Goal: Information Seeking & Learning: Learn about a topic

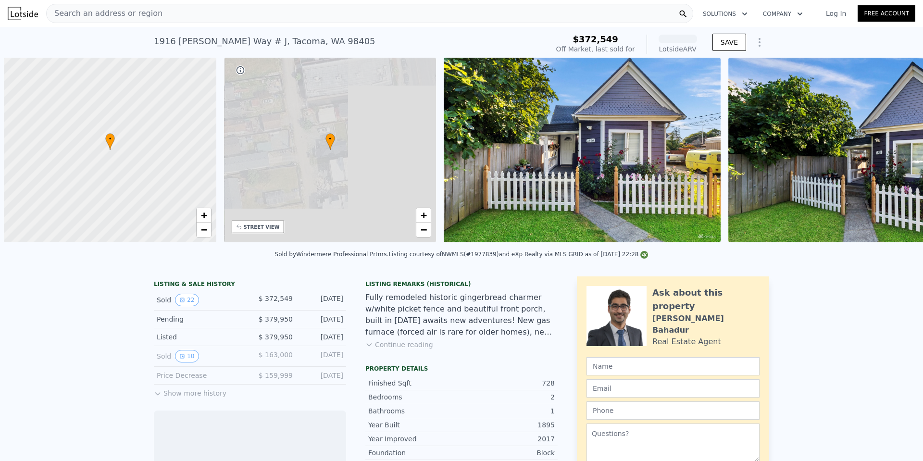
scroll to position [0, 4]
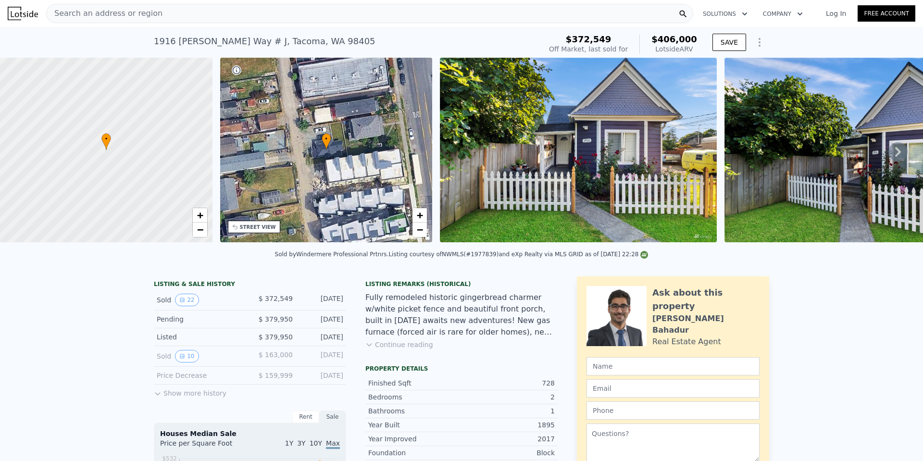
click at [541, 172] on img at bounding box center [578, 150] width 277 height 185
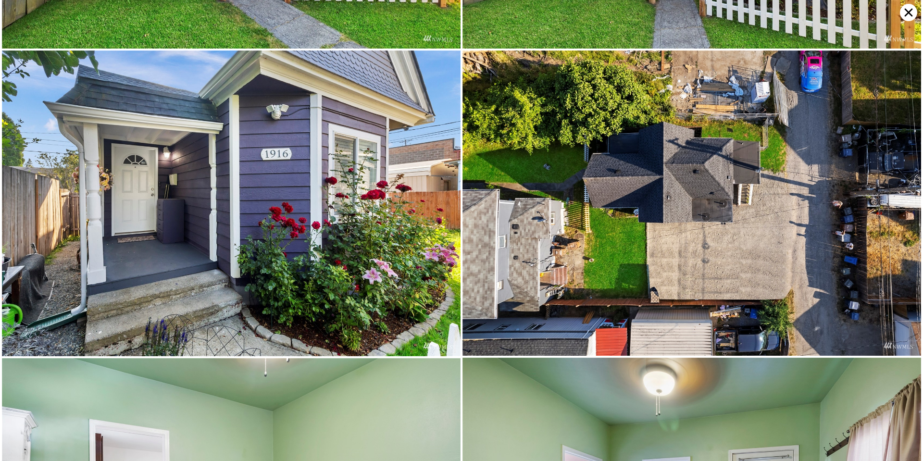
scroll to position [0, 0]
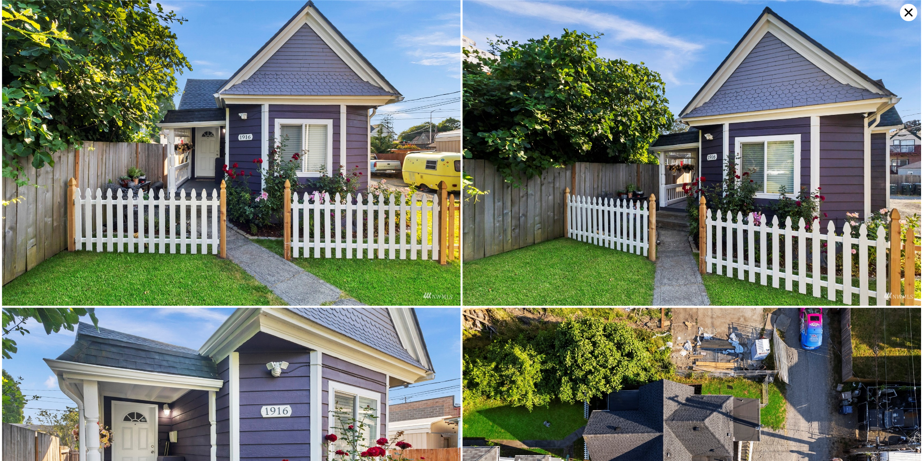
click at [906, 11] on icon at bounding box center [908, 12] width 17 height 17
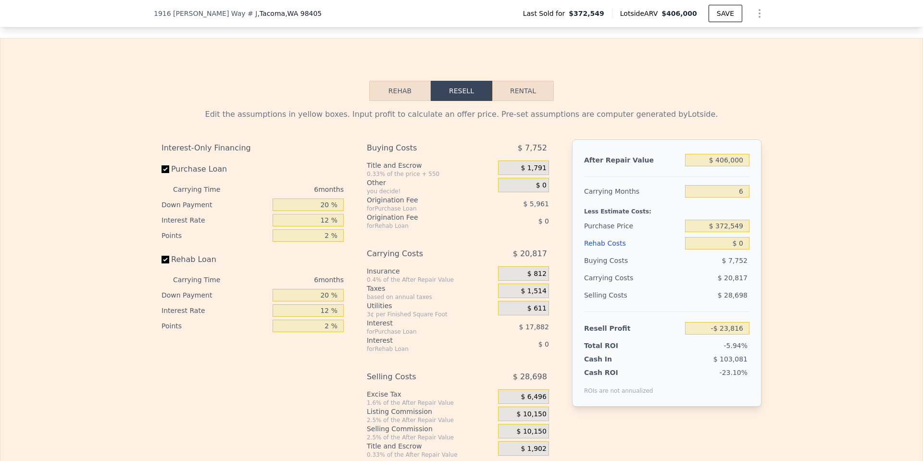
scroll to position [1439, 0]
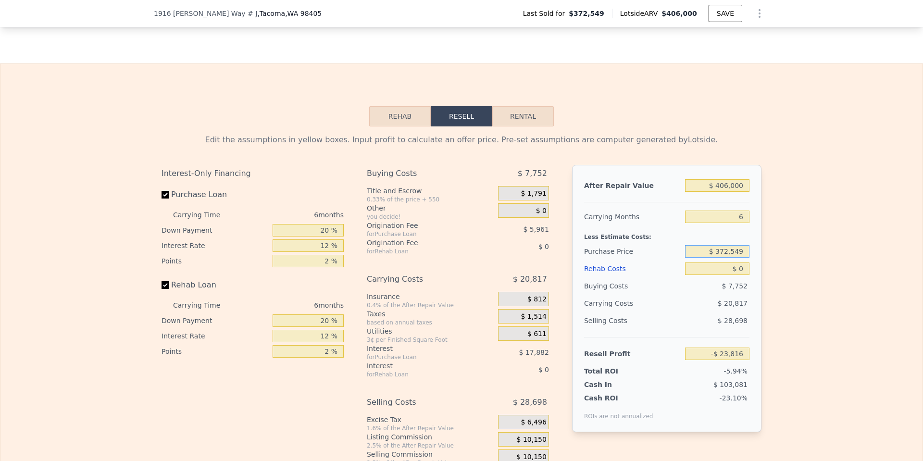
click at [723, 258] on input "$ 372,549" at bounding box center [717, 251] width 64 height 13
type input "$ 270,250"
click at [741, 275] on input "$ 0" at bounding box center [717, 269] width 64 height 13
type input "$ 85,369"
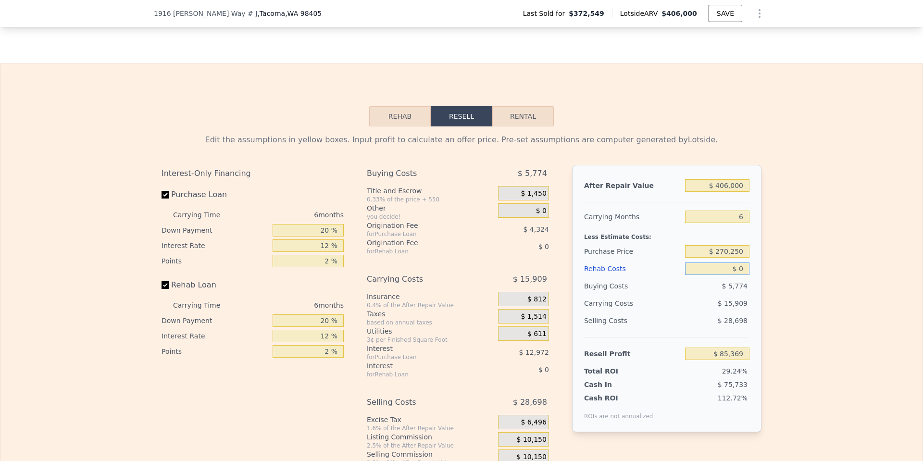
click at [743, 275] on input "$ 0" at bounding box center [717, 269] width 64 height 13
type input "$ 8"
type input "$ 85,361"
type input "$ 85"
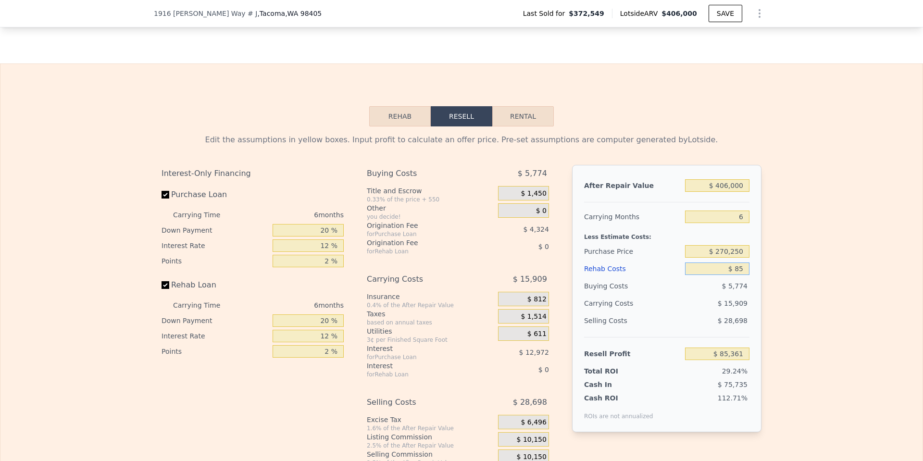
type input "$ 85,277"
type input "$ 850"
type input "$ 84,463"
type input "$ 8,500"
type input "$ 76,325"
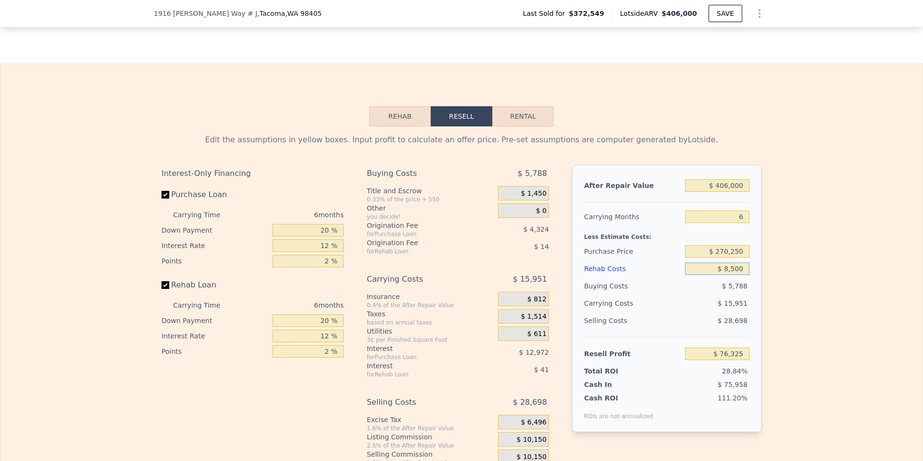
type input "$ 85,000"
type input "-$ 5,071"
type input "$ 85,000"
click at [728, 258] on input "$ 270,250" at bounding box center [717, 251] width 64 height 13
drag, startPoint x: 739, startPoint y: 230, endPoint x: 734, endPoint y: 229, distance: 4.9
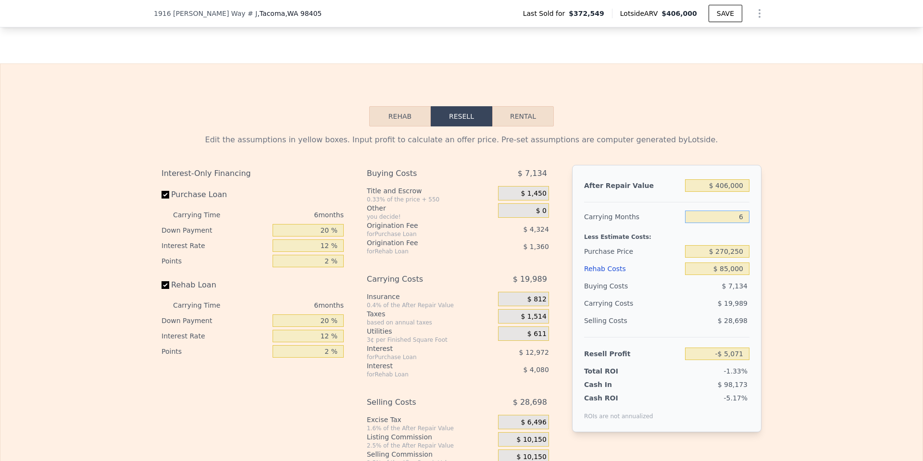
click at [734, 223] on input "6" at bounding box center [717, 217] width 64 height 13
type input "4"
type input "$ 1,593"
click at [734, 223] on input "4" at bounding box center [717, 217] width 64 height 13
type input "6"
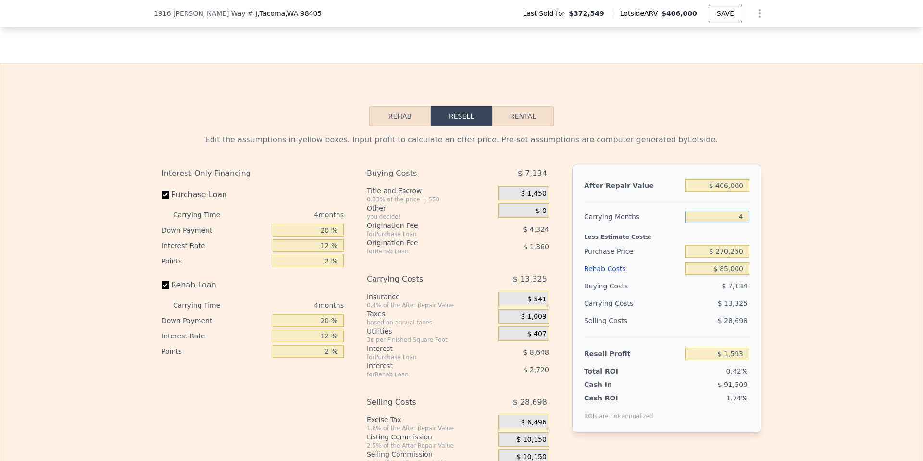
type input "$ 0"
type input "-$ 23,816"
click at [724, 258] on input "$ 270,250" at bounding box center [717, 251] width 64 height 13
type input "$ 220,000"
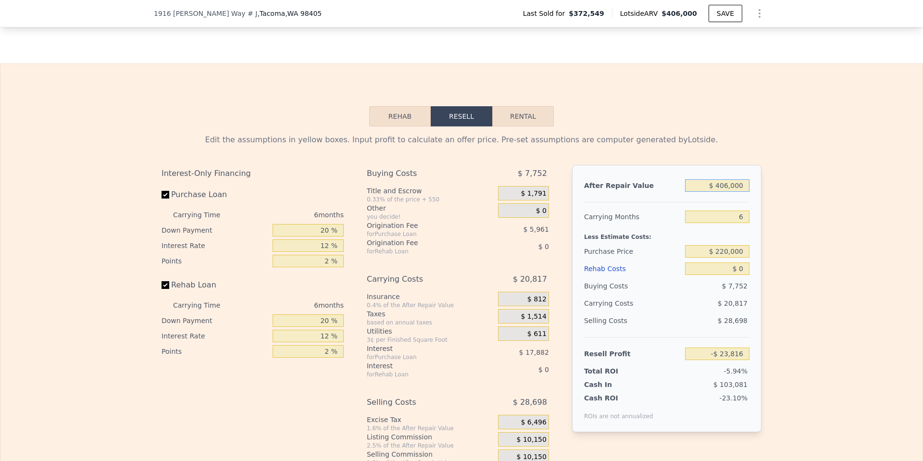
type input "$ 139,002"
click at [727, 192] on input "$ 406,000" at bounding box center [717, 185] width 64 height 13
click at [730, 275] on input "$ 0" at bounding box center [717, 269] width 64 height 13
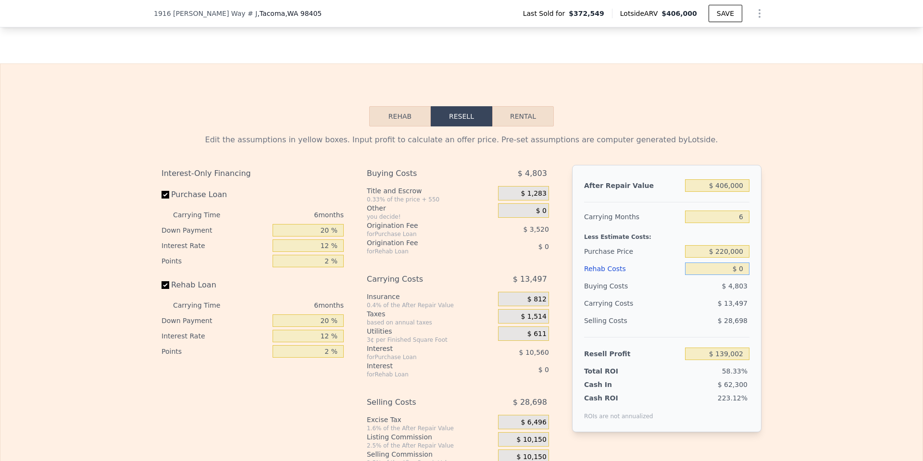
click at [730, 275] on input "$ 0" at bounding box center [717, 269] width 64 height 13
type input "$ 8"
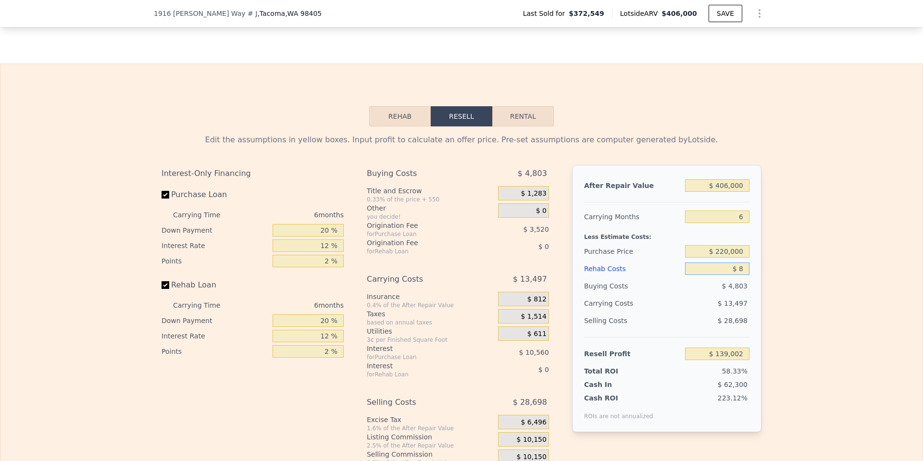
type input "$ 138,994"
type input "$ 85"
type input "$ 138,910"
type input "$ 850"
type input "$ 138,096"
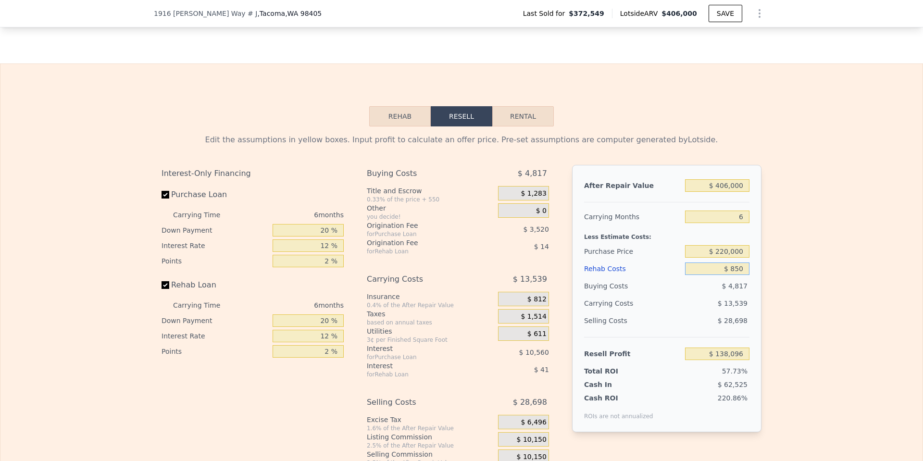
type input "$ 8,500"
type input "$ 129,958"
type input "$ 85,000"
type input "$ 48,562"
type input "$ 85,000"
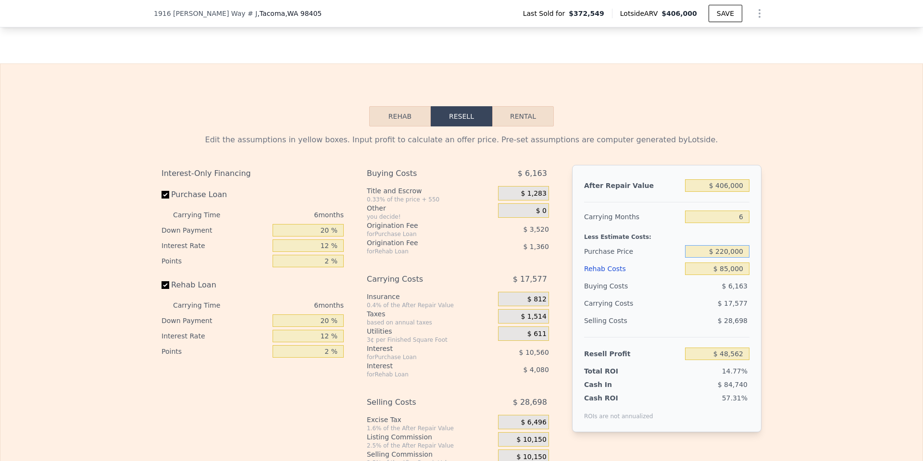
click at [734, 258] on input "$ 220,000" at bounding box center [717, 251] width 64 height 13
drag, startPoint x: 743, startPoint y: 232, endPoint x: 735, endPoint y: 232, distance: 7.2
click at [735, 223] on input "6" at bounding box center [717, 217] width 64 height 13
type input "4"
type input "$ 54,422"
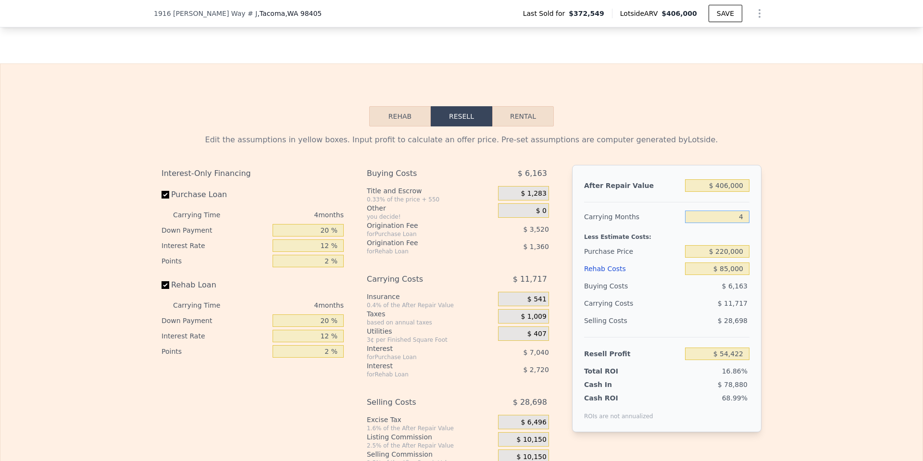
type input "4"
click at [740, 258] on input "$ 220,000" at bounding box center [717, 251] width 64 height 13
click at [727, 258] on input "$ 220,000" at bounding box center [717, 251] width 64 height 13
type input "$ 235,000"
type input "$ 38,652"
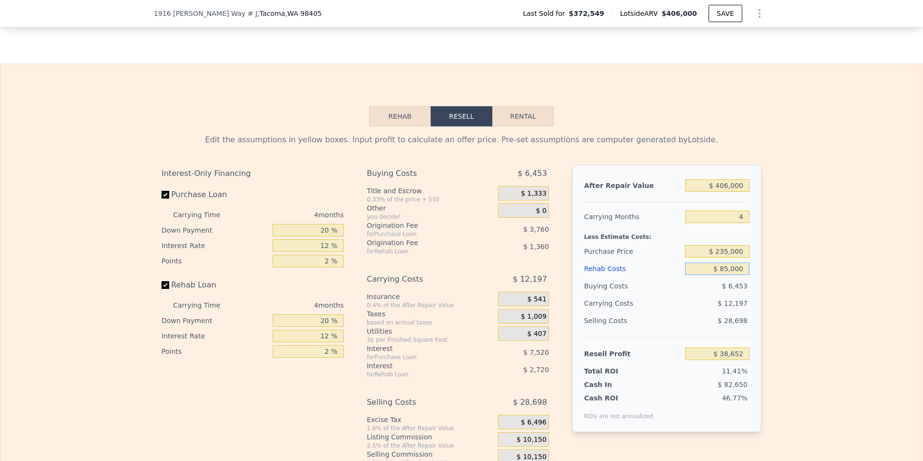
click at [734, 275] on input "$ 85,000" at bounding box center [717, 269] width 64 height 13
drag, startPoint x: 727, startPoint y: 265, endPoint x: 720, endPoint y: 267, distance: 7.1
click at [720, 258] on input "$ 235,000" at bounding box center [717, 251] width 64 height 13
type input "6"
type input "$ 0"
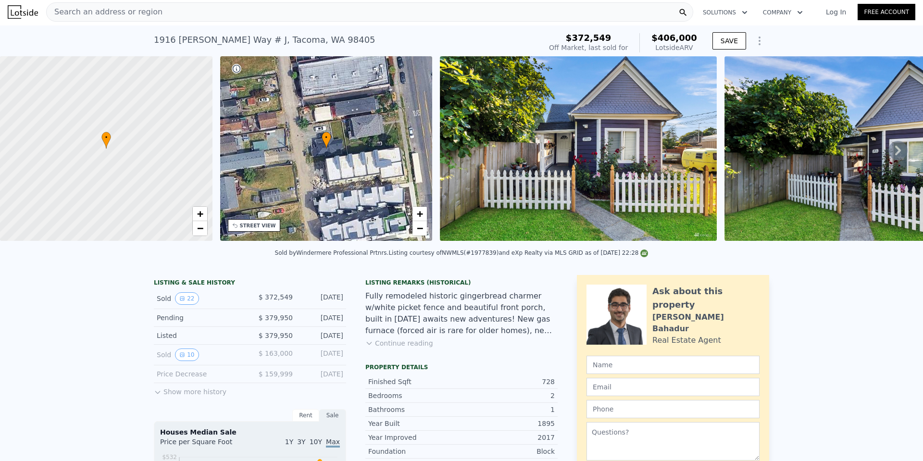
scroll to position [0, 0]
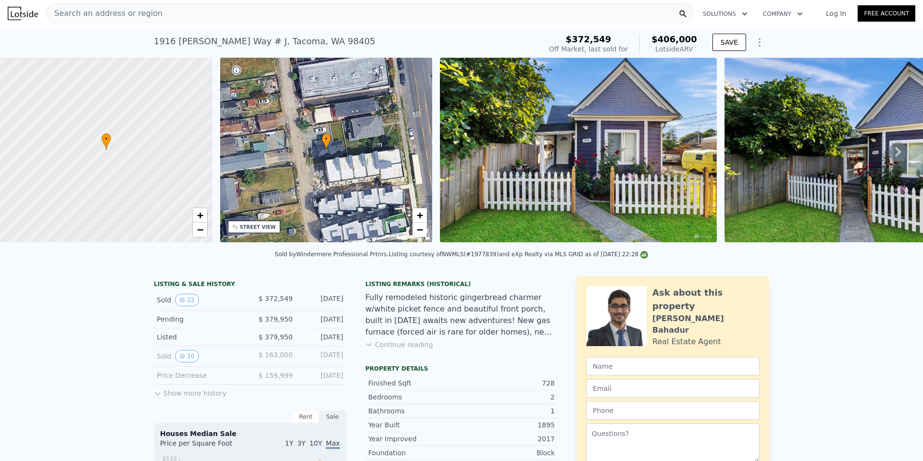
type input "$ 122,992"
click at [133, 11] on span "Search an address or region" at bounding box center [105, 14] width 116 height 12
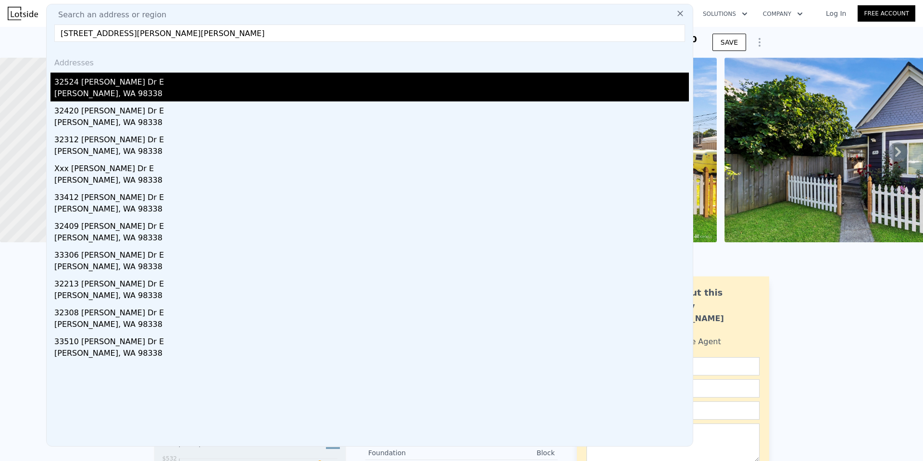
type input "[STREET_ADDRESS][PERSON_NAME][PERSON_NAME]"
click at [107, 89] on div "[PERSON_NAME], WA 98338" at bounding box center [371, 94] width 635 height 13
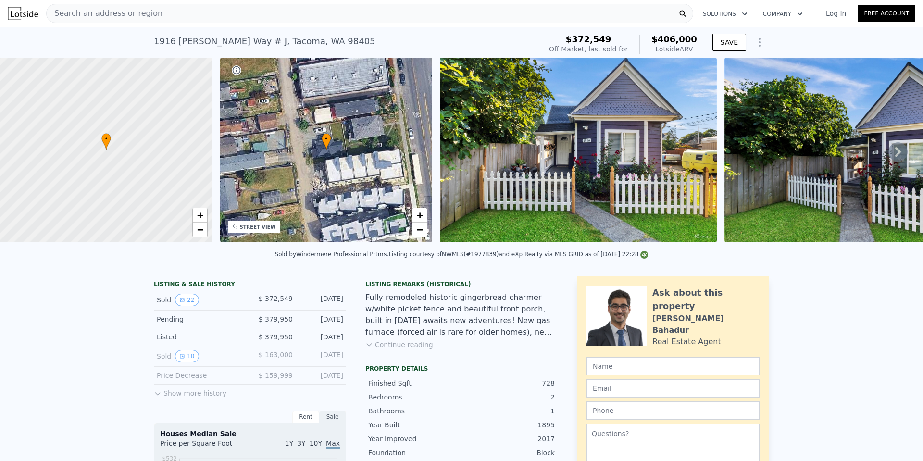
type input "1"
type input "4"
type input "2.5"
type input "1232"
type input "2320"
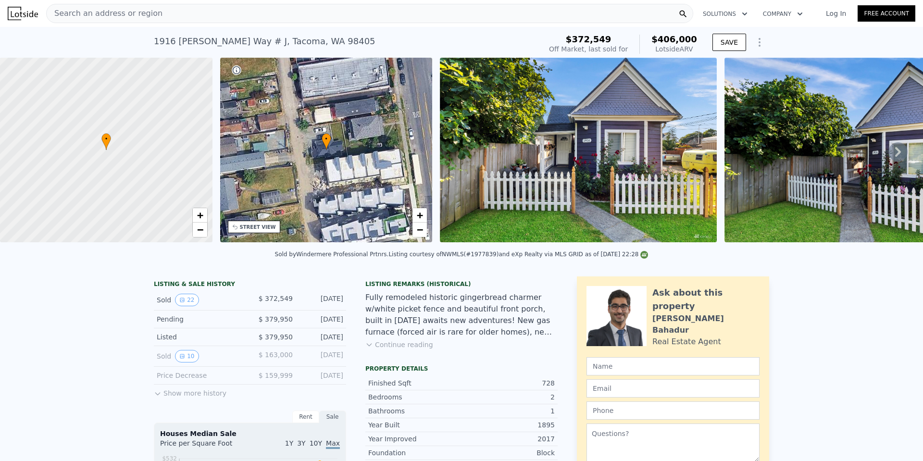
type input "7425"
type input "458251"
type input "$ 618,000"
type input "5"
type input "$ 145,667"
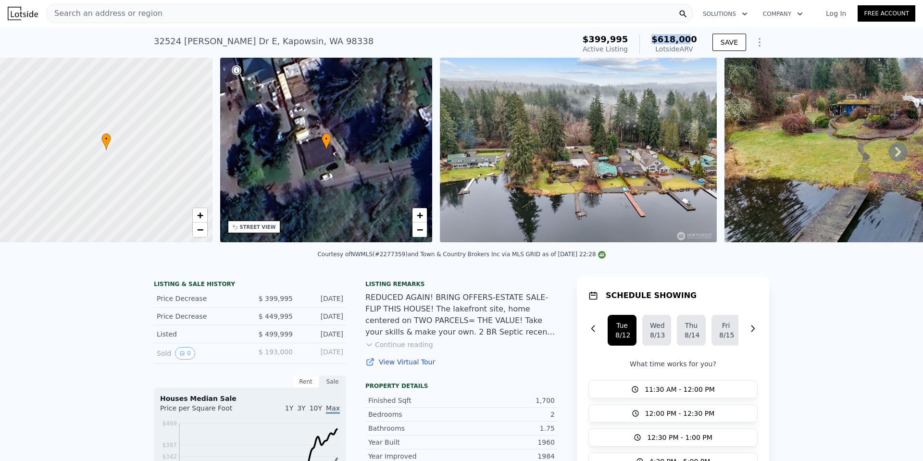
drag, startPoint x: 693, startPoint y: 39, endPoint x: 659, endPoint y: 38, distance: 34.2
click at [659, 38] on span "$618,000" at bounding box center [675, 39] width 46 height 10
click at [168, 17] on div "Search an address or region" at bounding box center [369, 13] width 647 height 19
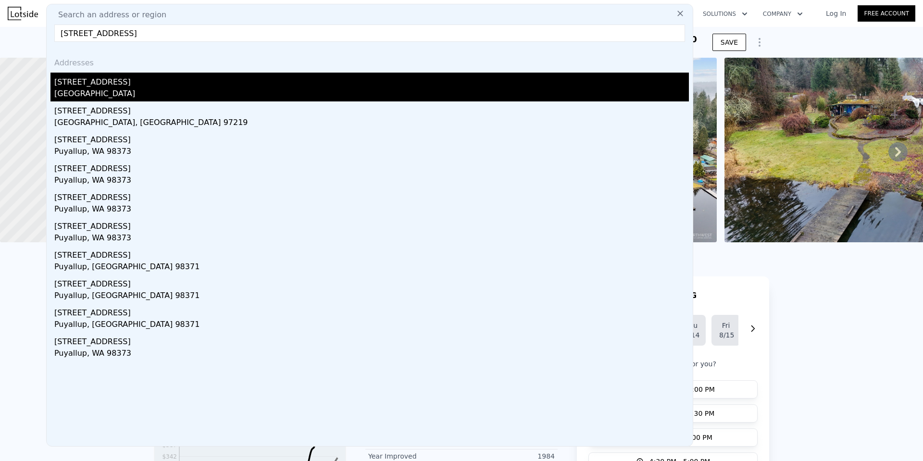
type input "[STREET_ADDRESS]"
click at [96, 82] on div "[STREET_ADDRESS]" at bounding box center [371, 80] width 635 height 15
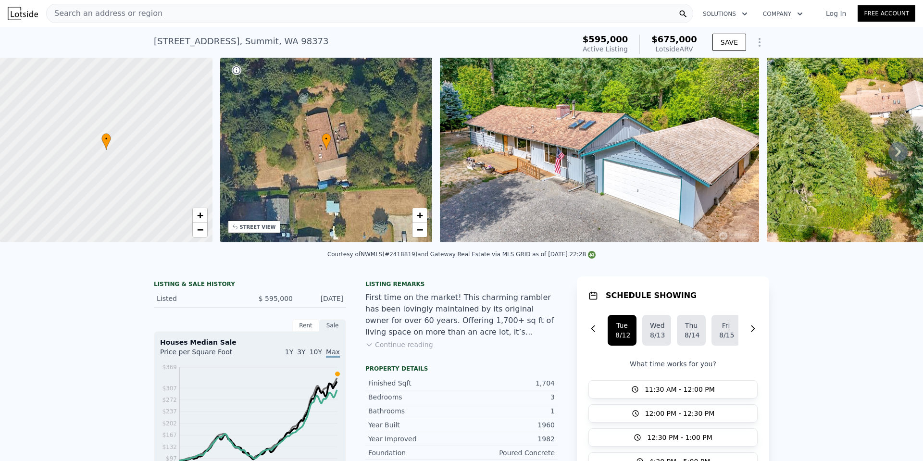
click at [151, 17] on div "Search an address or region" at bounding box center [369, 13] width 647 height 19
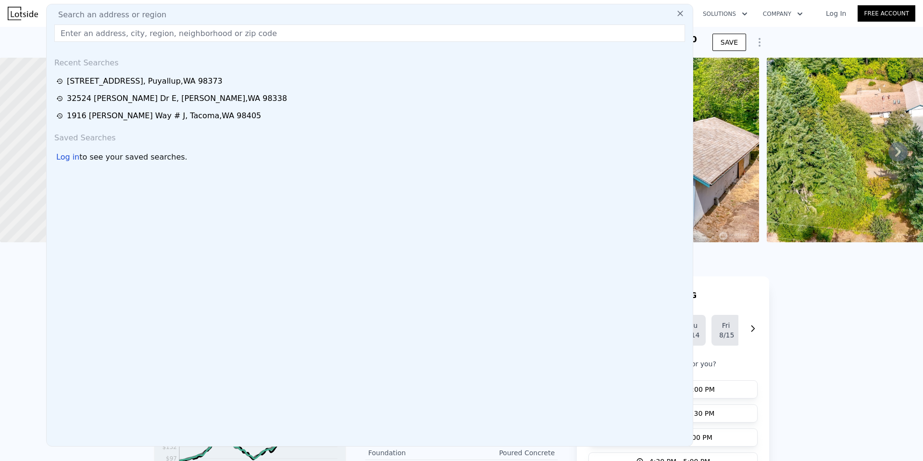
click at [151, 17] on span "Search an address or region" at bounding box center [108, 15] width 116 height 12
click at [147, 28] on input "text" at bounding box center [369, 33] width 631 height 17
paste input "[STREET_ADDRESS]"
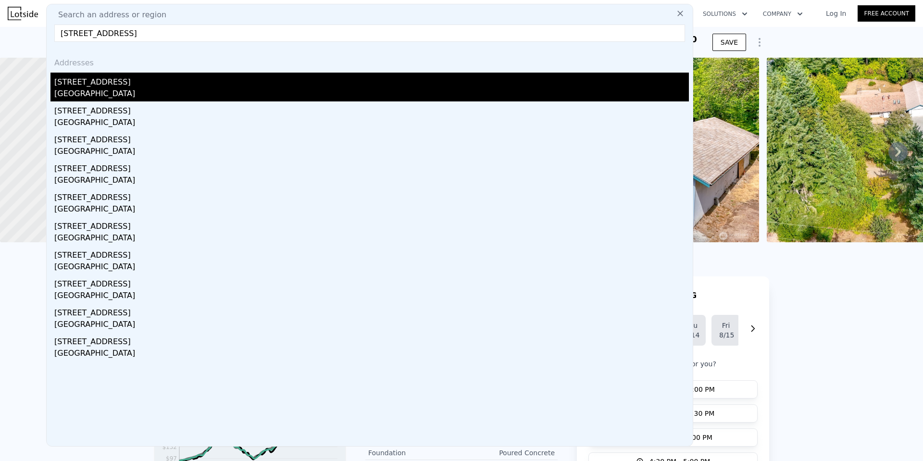
type input "[STREET_ADDRESS]"
click at [103, 87] on div "[STREET_ADDRESS]" at bounding box center [371, 80] width 635 height 15
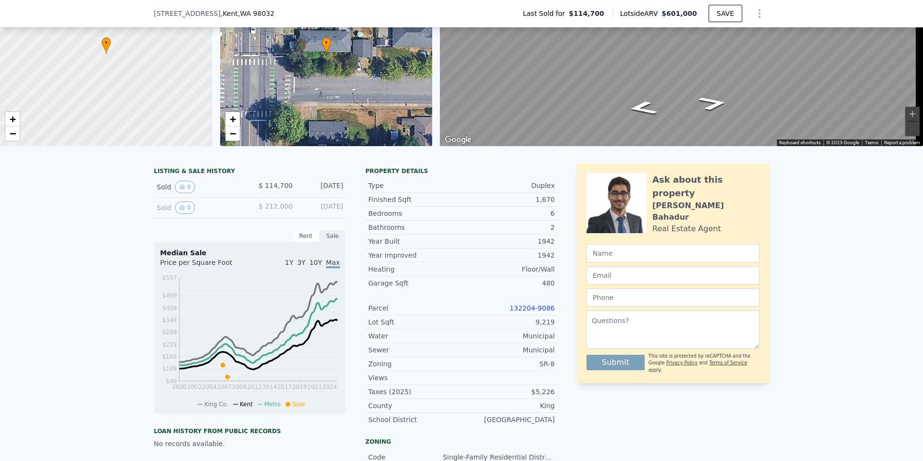
scroll to position [54, 0]
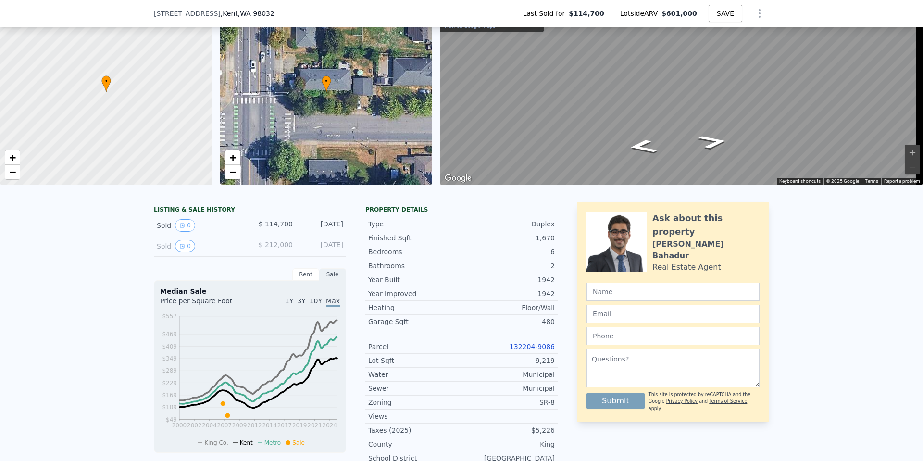
click at [290, 106] on div "• + −" at bounding box center [326, 92] width 213 height 185
click at [304, 111] on div "• + −" at bounding box center [326, 92] width 213 height 185
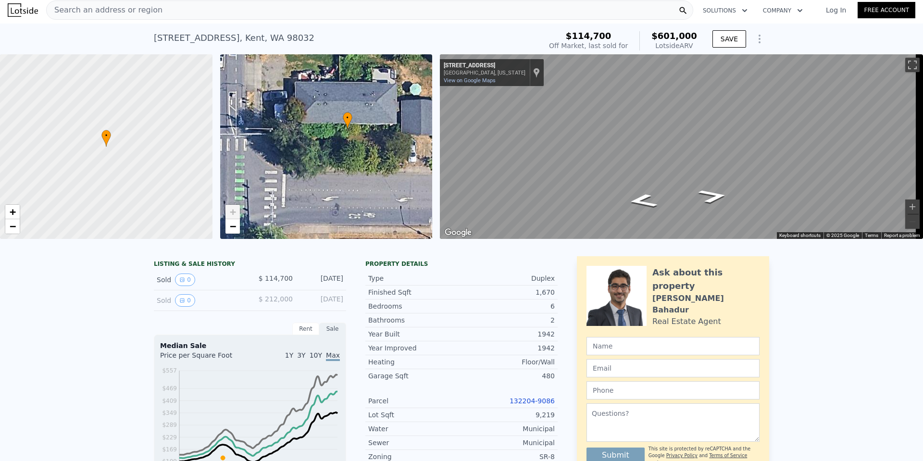
scroll to position [0, 0]
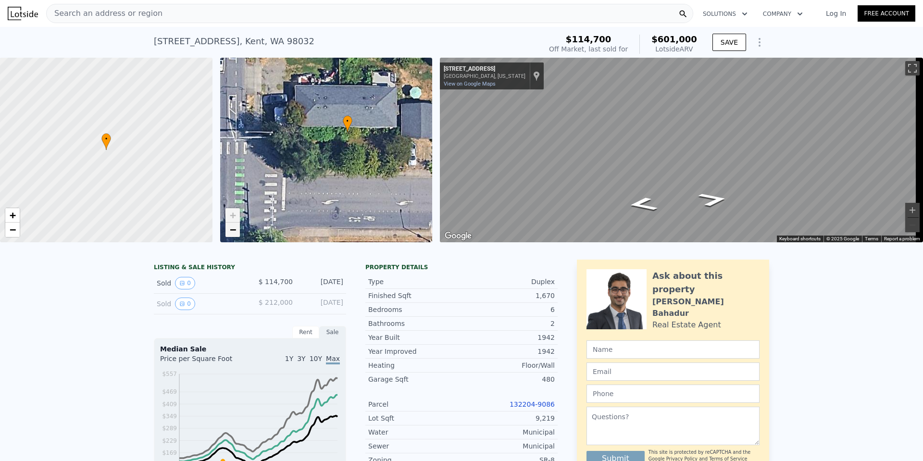
click at [233, 230] on span "−" at bounding box center [232, 230] width 6 height 12
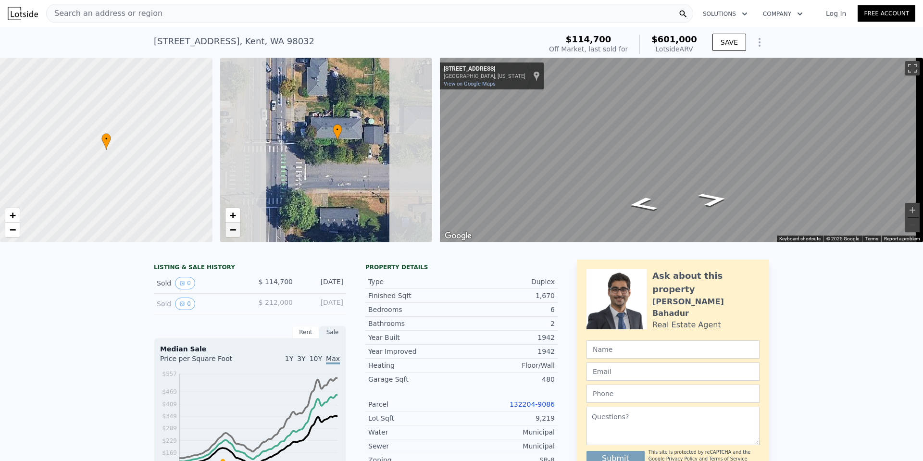
click at [233, 230] on span "−" at bounding box center [232, 230] width 6 height 12
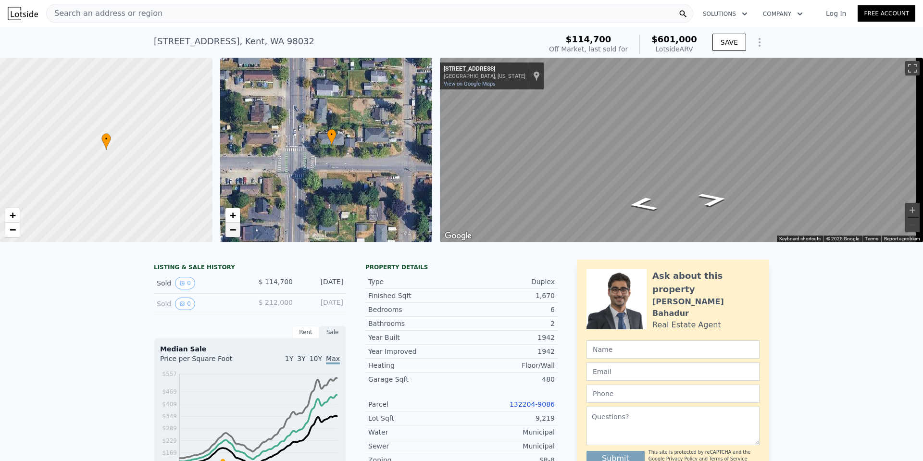
click at [233, 230] on span "−" at bounding box center [232, 230] width 6 height 12
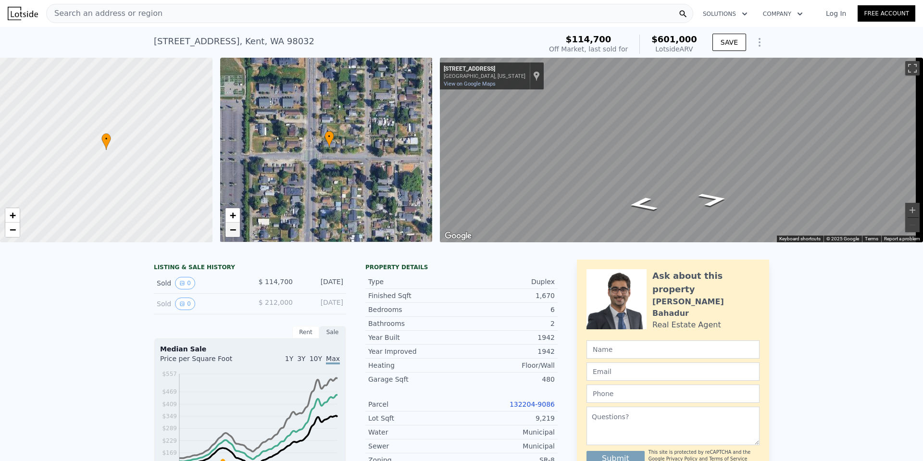
click at [233, 230] on span "−" at bounding box center [232, 230] width 6 height 12
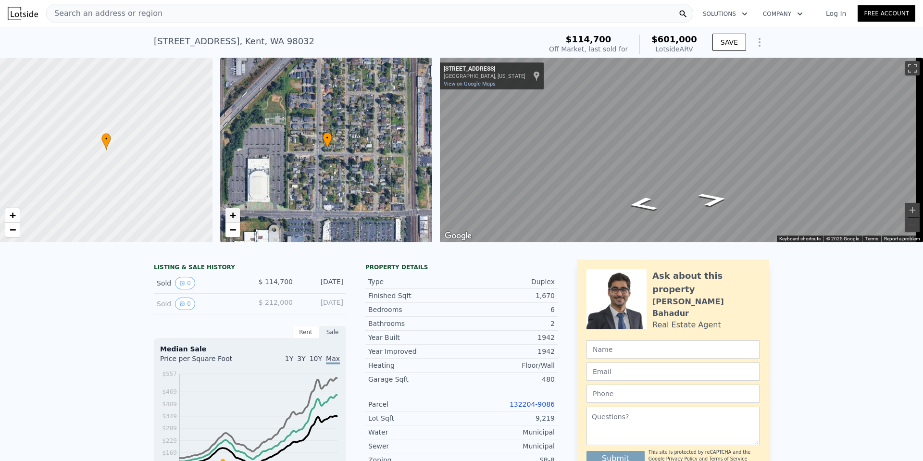
click at [232, 211] on span "+" at bounding box center [232, 215] width 6 height 12
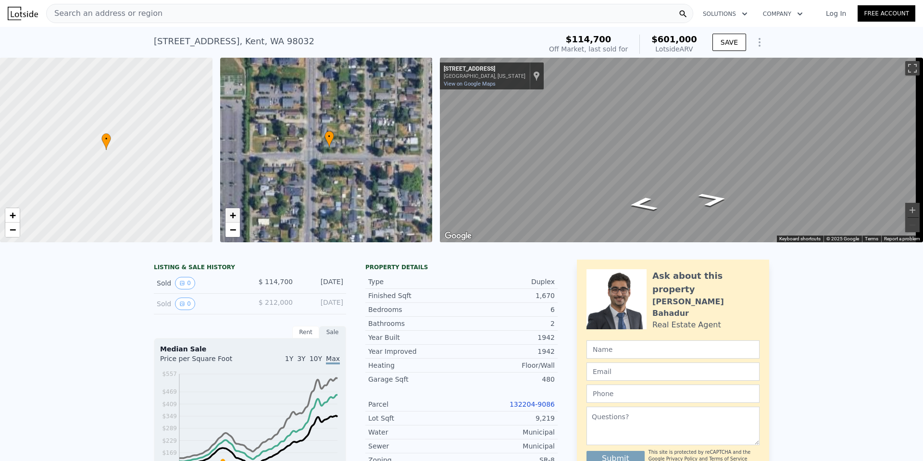
click at [232, 211] on span "+" at bounding box center [232, 215] width 6 height 12
click at [232, 212] on span "+" at bounding box center [232, 215] width 6 height 12
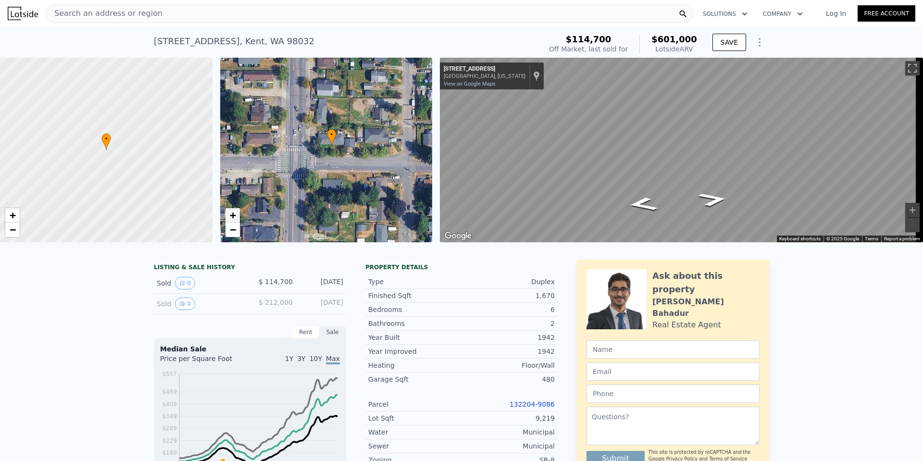
click at [232, 212] on span "+" at bounding box center [232, 215] width 6 height 12
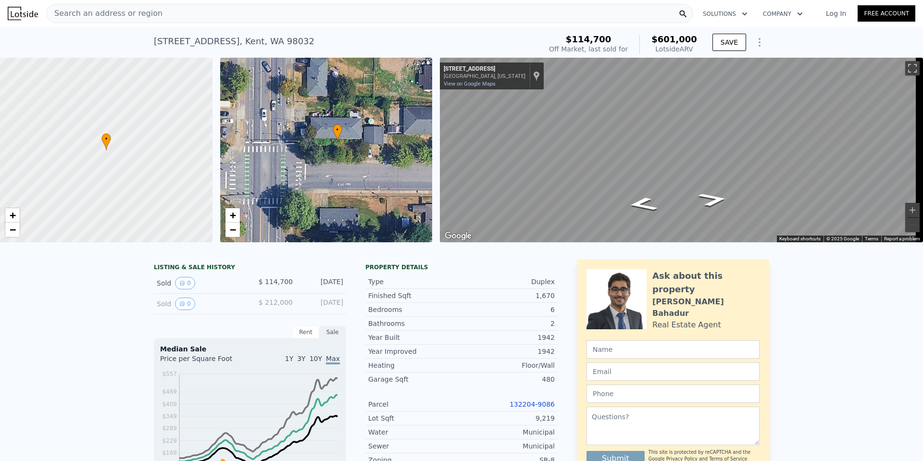
click at [331, 176] on div "• + −" at bounding box center [326, 150] width 213 height 185
click at [923, 143] on html "Search an address or region Solutions Company Open main menu Log In Free Accoun…" at bounding box center [461, 230] width 923 height 461
click at [463, 235] on img "Open this area in Google Maps (opens a new window)" at bounding box center [458, 236] width 32 height 13
click at [97, 13] on span "Search an address or region" at bounding box center [105, 14] width 116 height 12
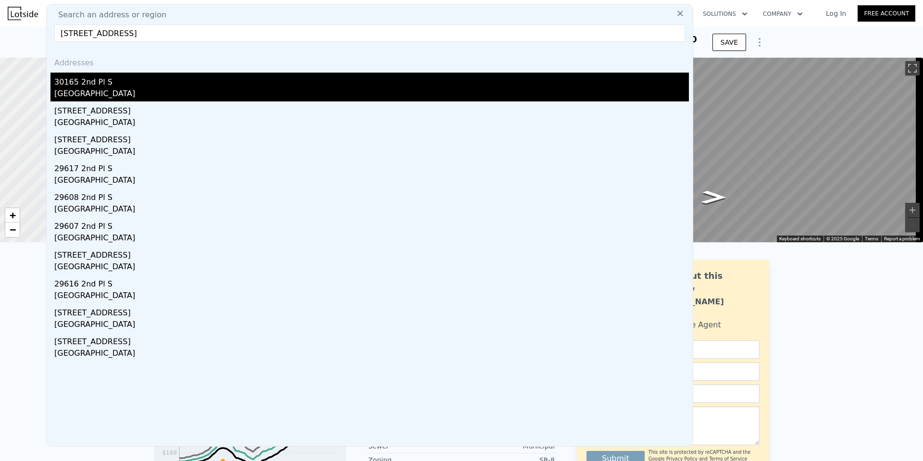
type input "[STREET_ADDRESS]"
click at [115, 87] on div "30165 2nd Pl S" at bounding box center [371, 80] width 635 height 15
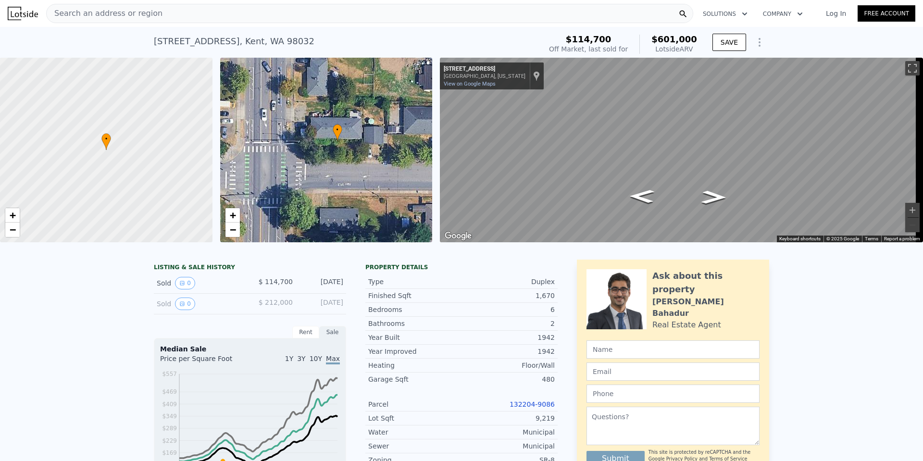
type input "4"
type input "1"
type input "2"
type input "940"
type input "1510"
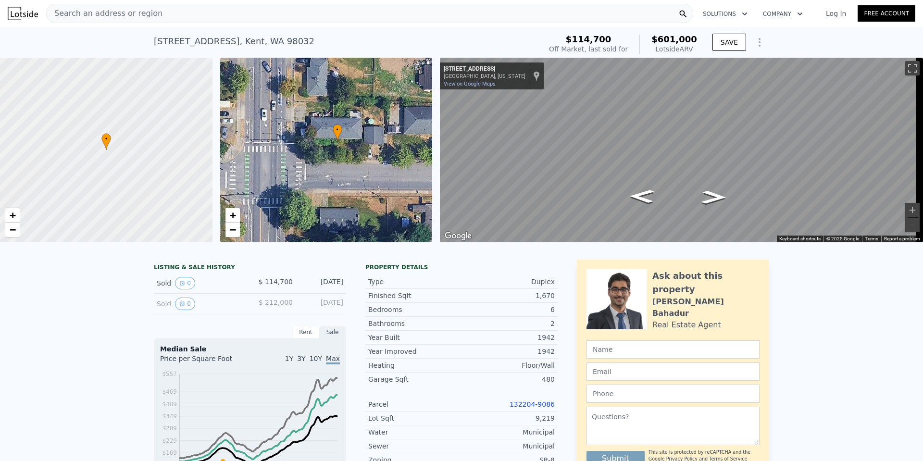
type input "7465"
type input "9360"
type input "$ 546,000"
type input "5"
type input "$ 84,330"
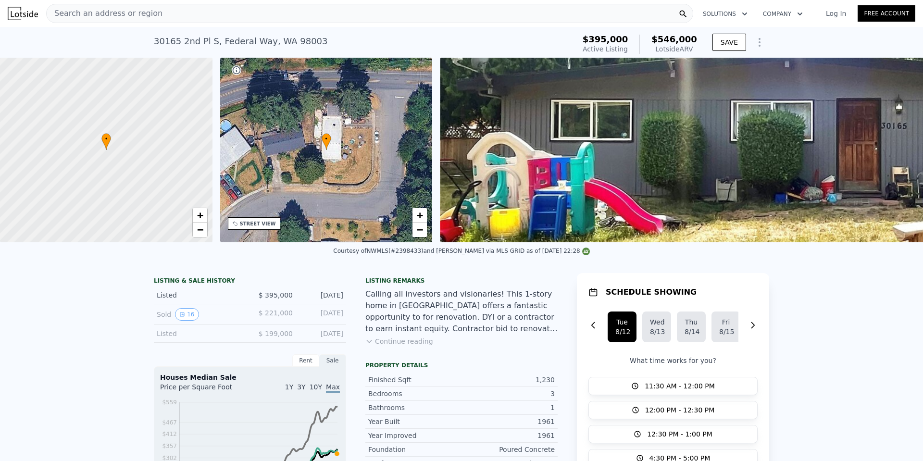
click at [116, 14] on span "Search an address or region" at bounding box center [105, 14] width 116 height 12
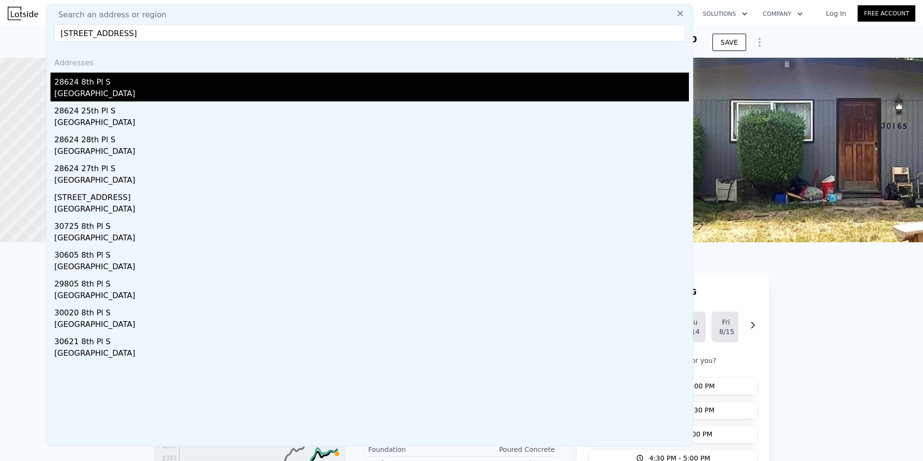
type input "[STREET_ADDRESS]"
click at [125, 85] on div "28624 8th Pl S" at bounding box center [371, 80] width 635 height 15
